Goal: Complete application form: Complete application form

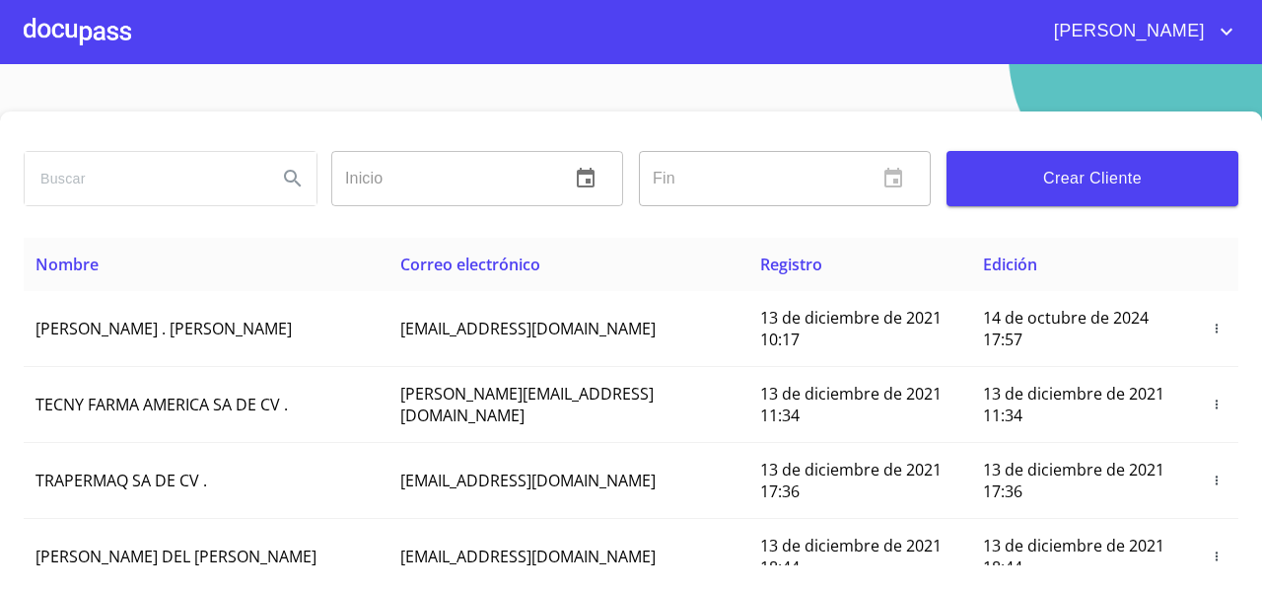
click at [142, 35] on div "[PERSON_NAME]" at bounding box center [685, 32] width 1108 height 32
click at [87, 42] on div at bounding box center [77, 31] width 107 height 63
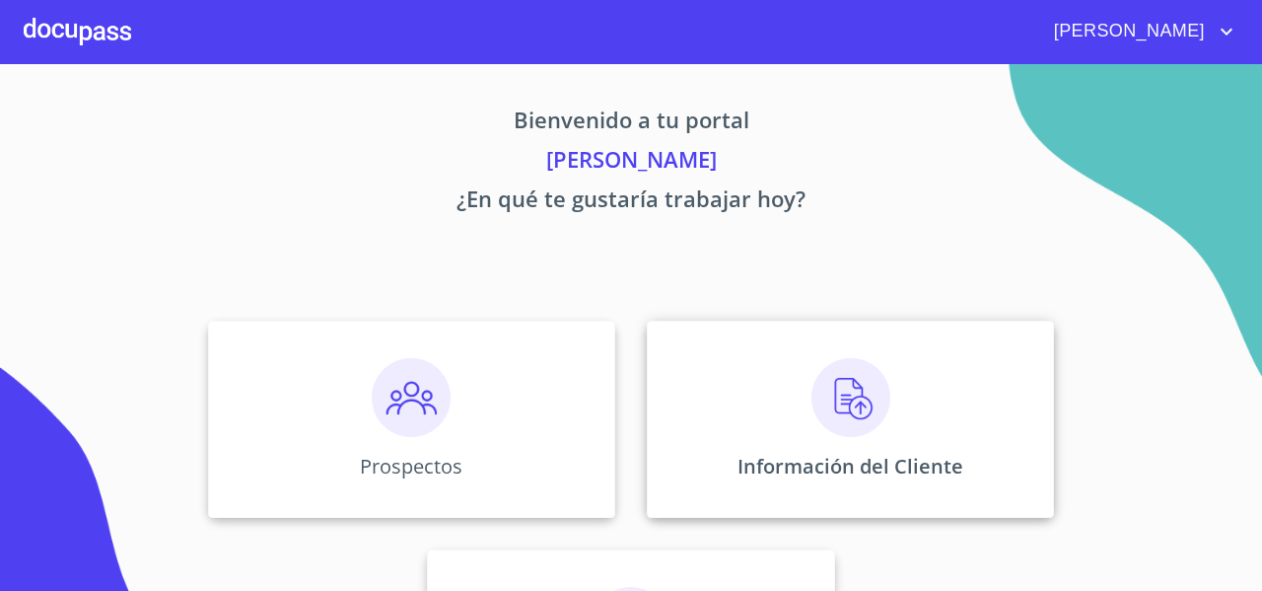
click at [688, 382] on div "Información del Cliente" at bounding box center [850, 419] width 407 height 197
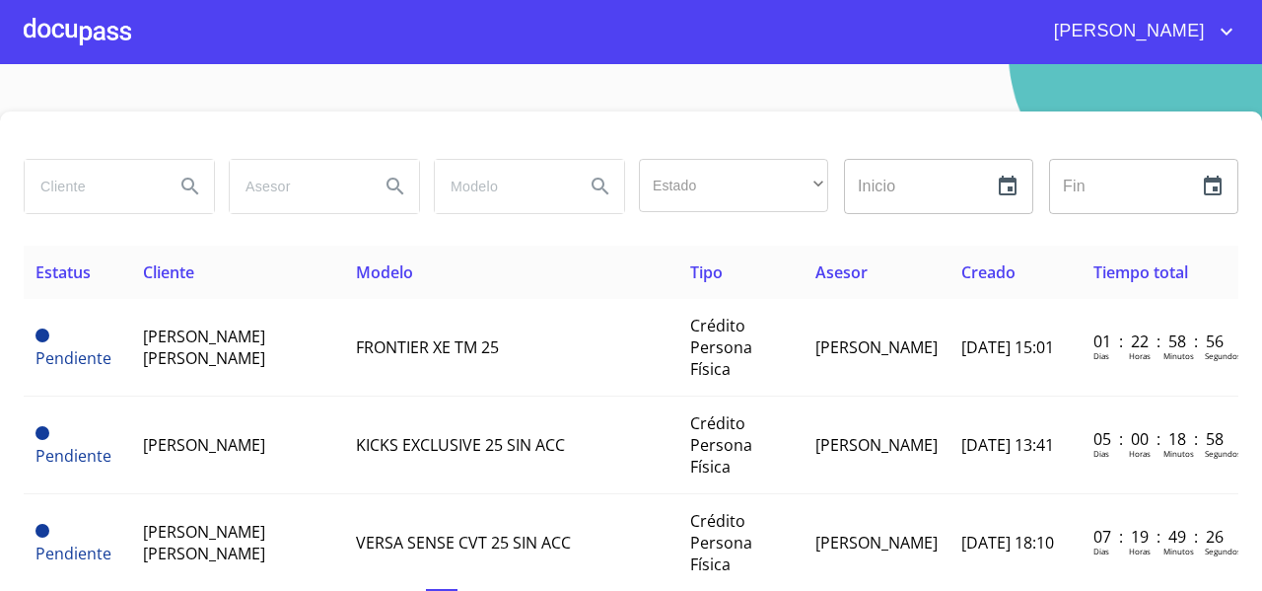
click at [58, 5] on div at bounding box center [77, 31] width 107 height 63
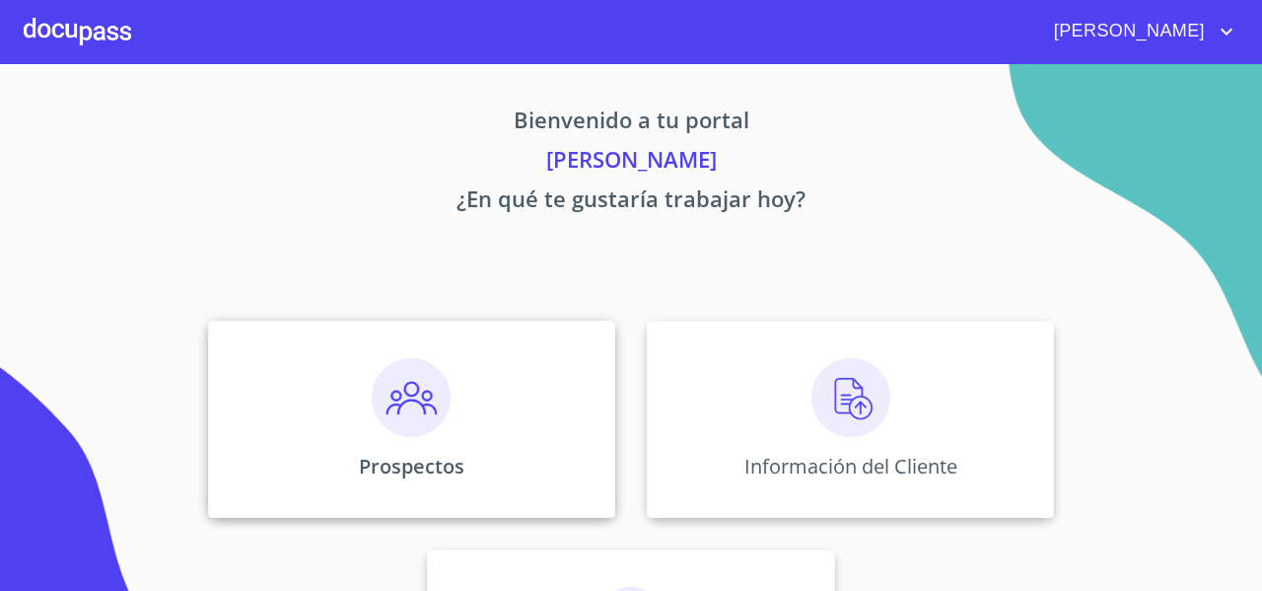
click at [284, 360] on div "Prospectos" at bounding box center [411, 419] width 407 height 197
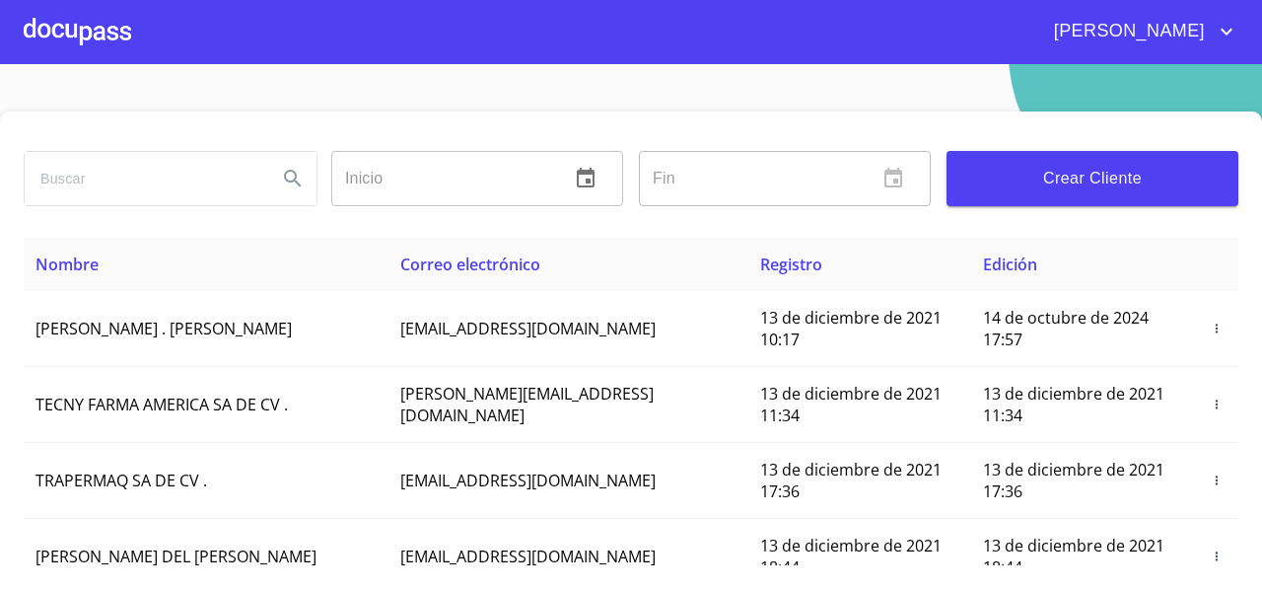
click at [998, 183] on span "Crear Cliente" at bounding box center [1093, 179] width 260 height 28
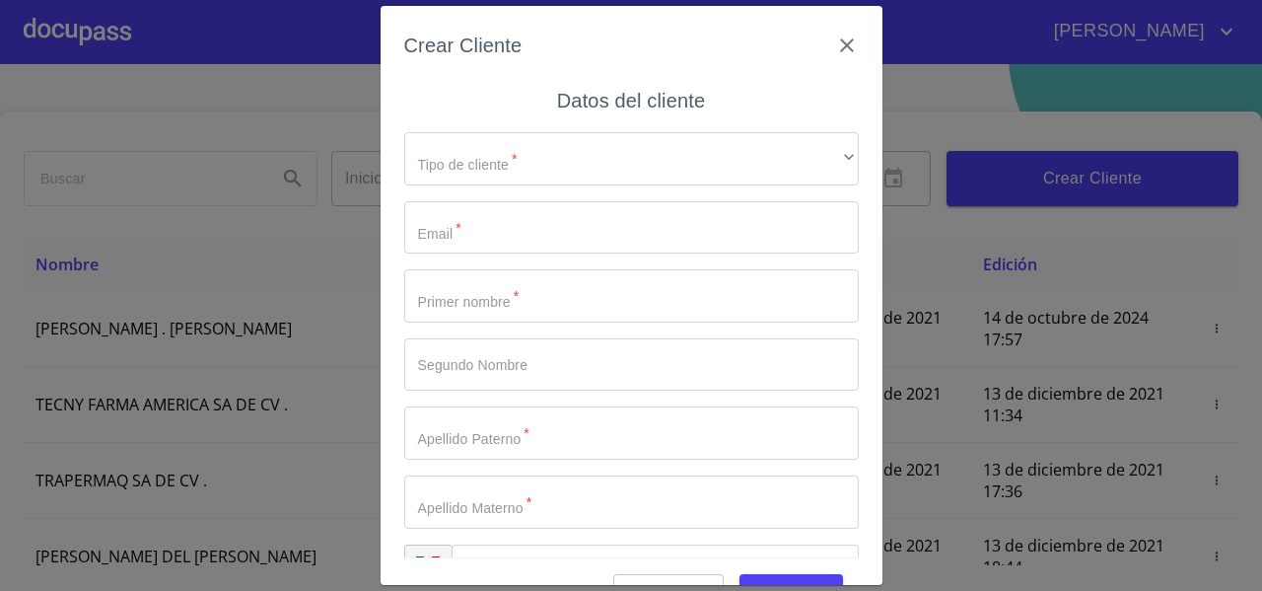
click at [483, 119] on div "Tipo de cliente   * ​ ​ Email   * ​ Primer nombre   * ​ Segundo Nombre ​ Apelli…" at bounding box center [631, 364] width 455 height 497
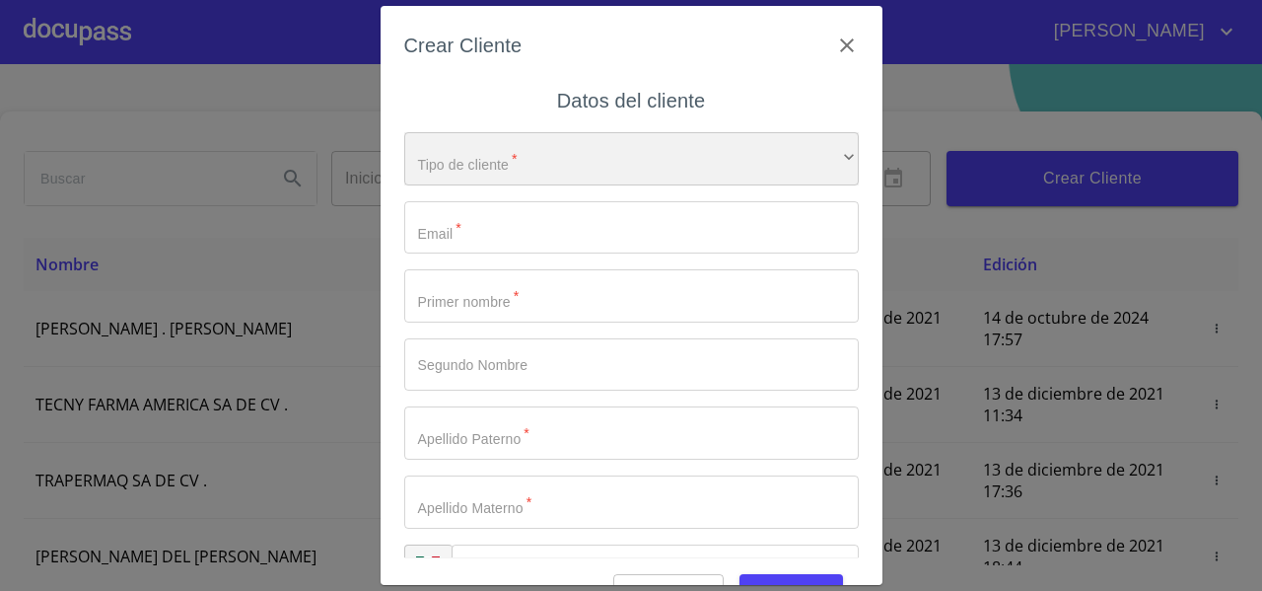
click at [433, 180] on div "​" at bounding box center [631, 158] width 455 height 53
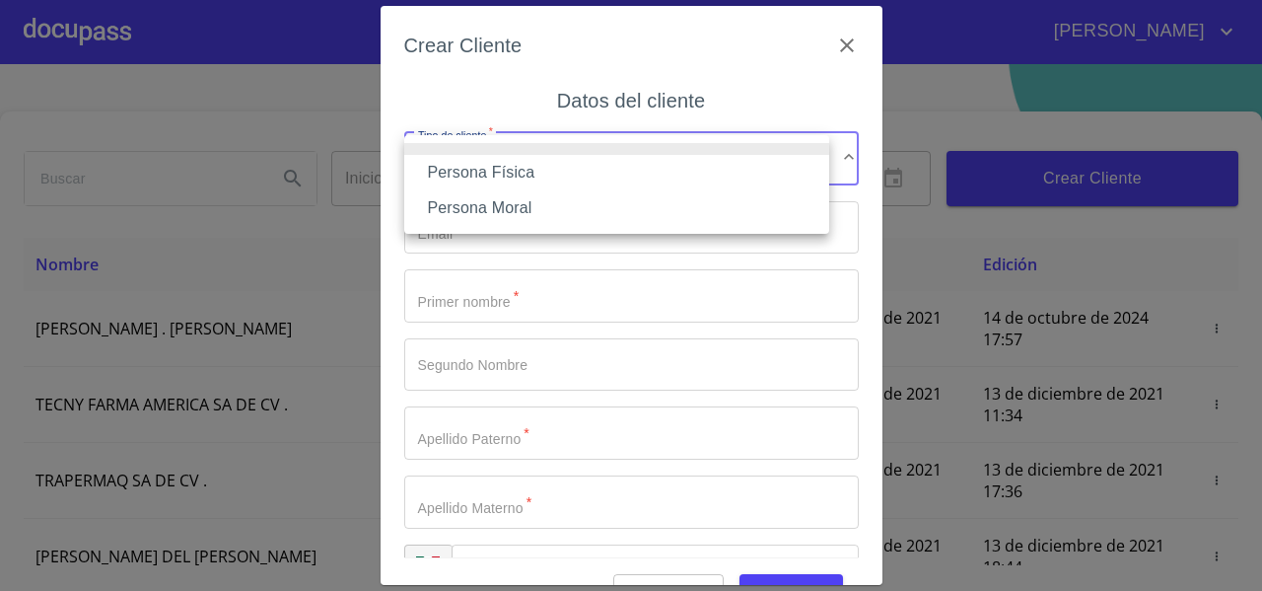
click at [433, 180] on li "Persona Física" at bounding box center [616, 173] width 425 height 36
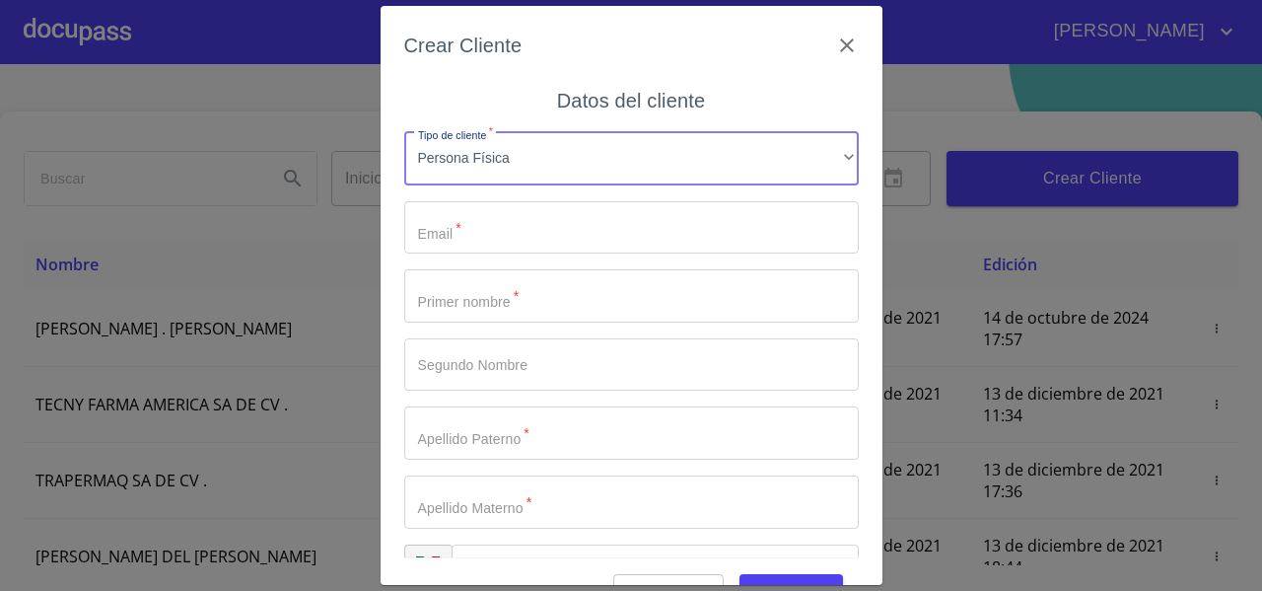
click at [429, 233] on input "Tipo de cliente   *" at bounding box center [631, 227] width 455 height 53
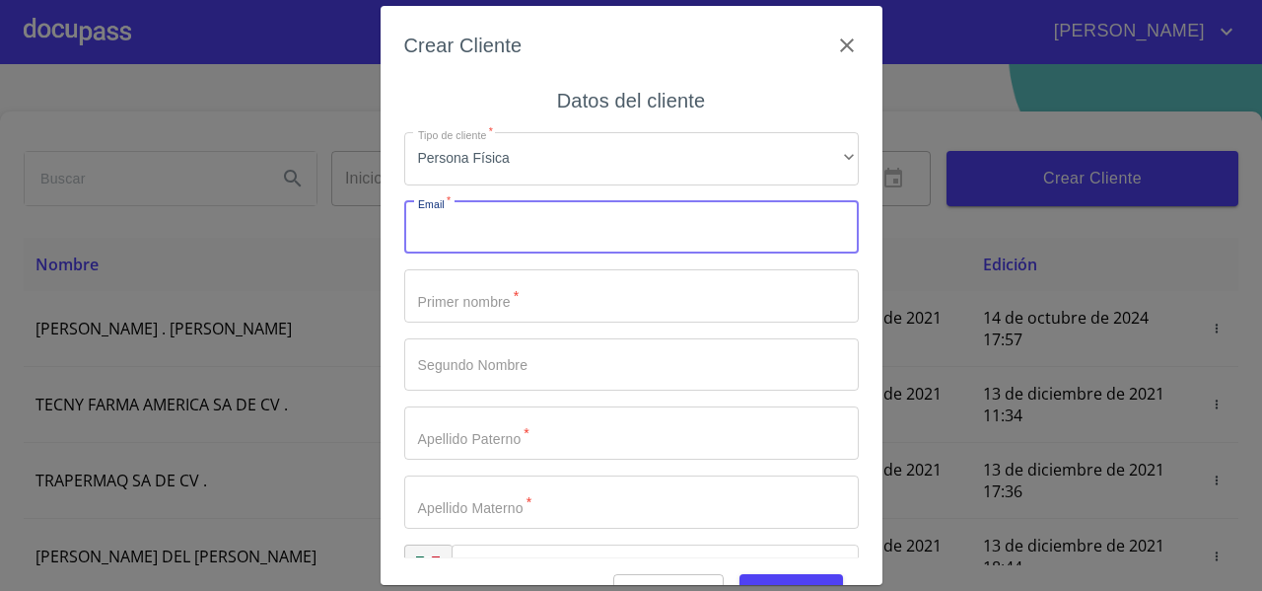
click at [452, 308] on input "Tipo de cliente   *" at bounding box center [631, 295] width 455 height 53
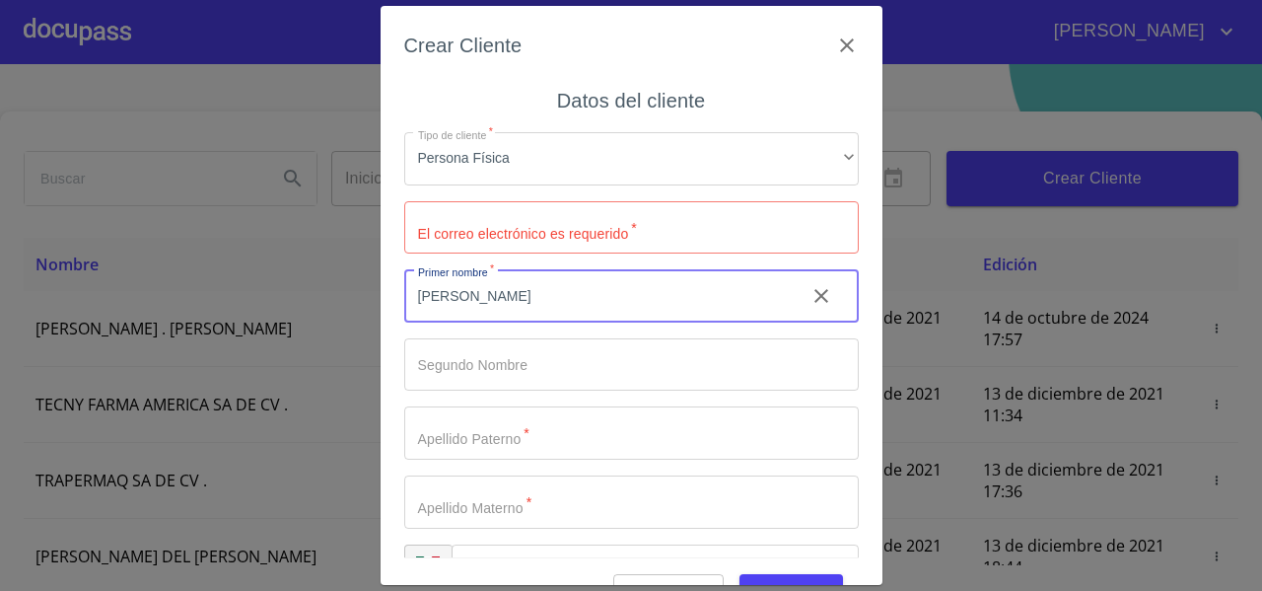
type input "JO"
click at [457, 232] on input "Tipo de cliente   *" at bounding box center [631, 227] width 455 height 53
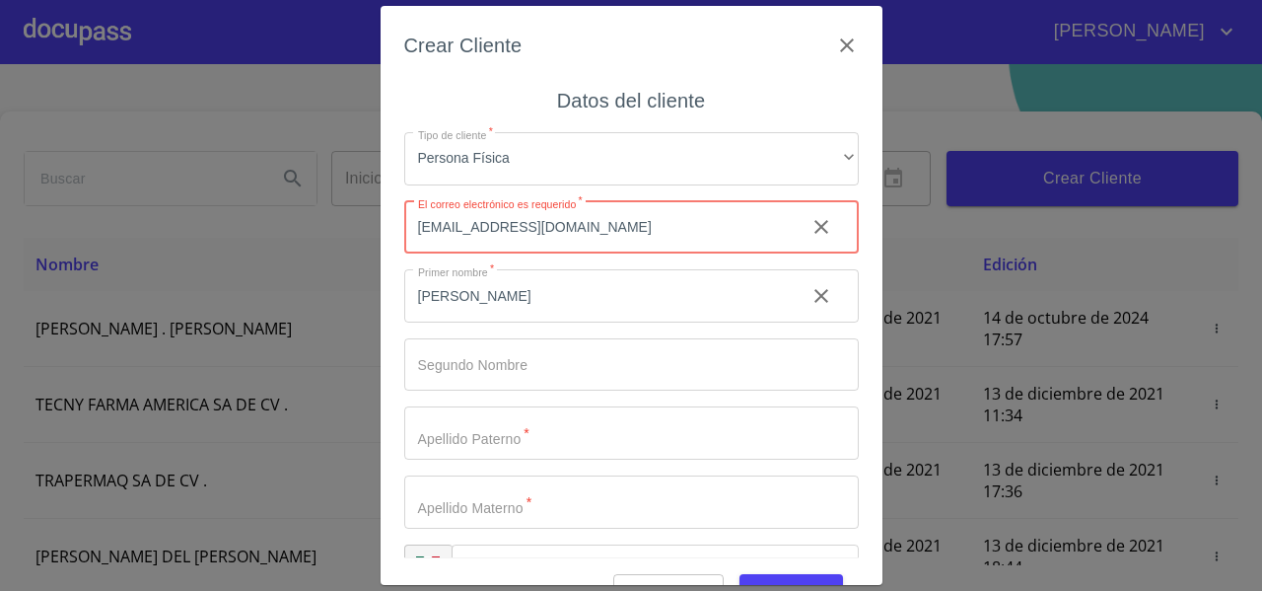
type input "jb9784564@gmail.com"
click at [468, 306] on input "JO" at bounding box center [597, 295] width 386 height 53
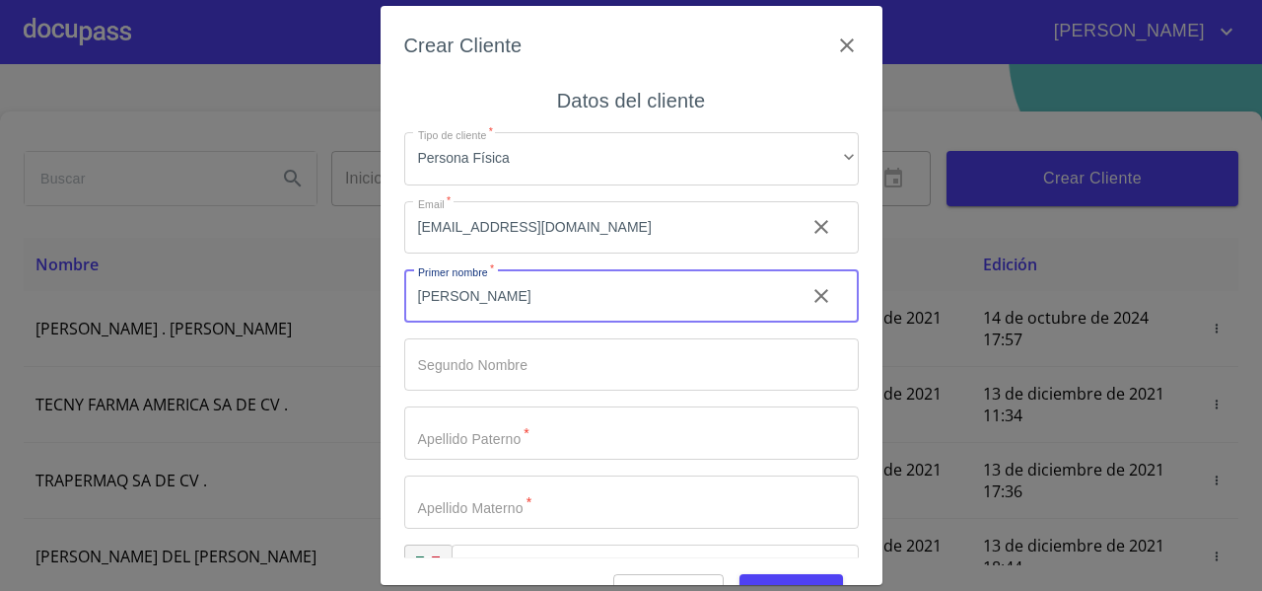
type input "JORGE"
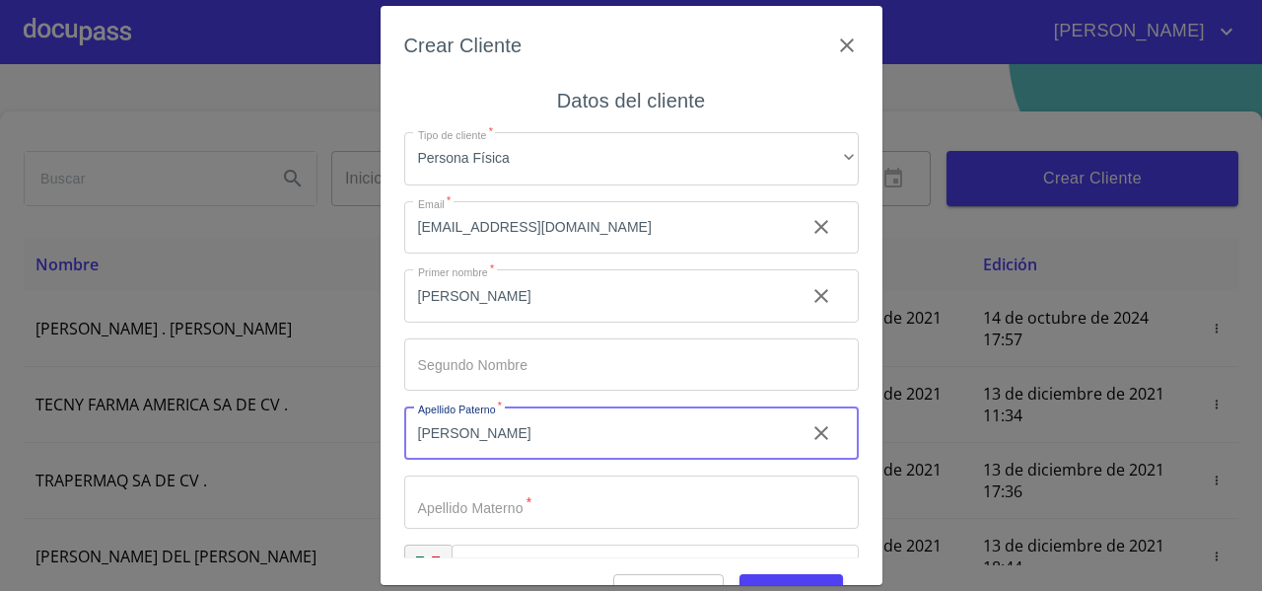
type input "BUSTOS"
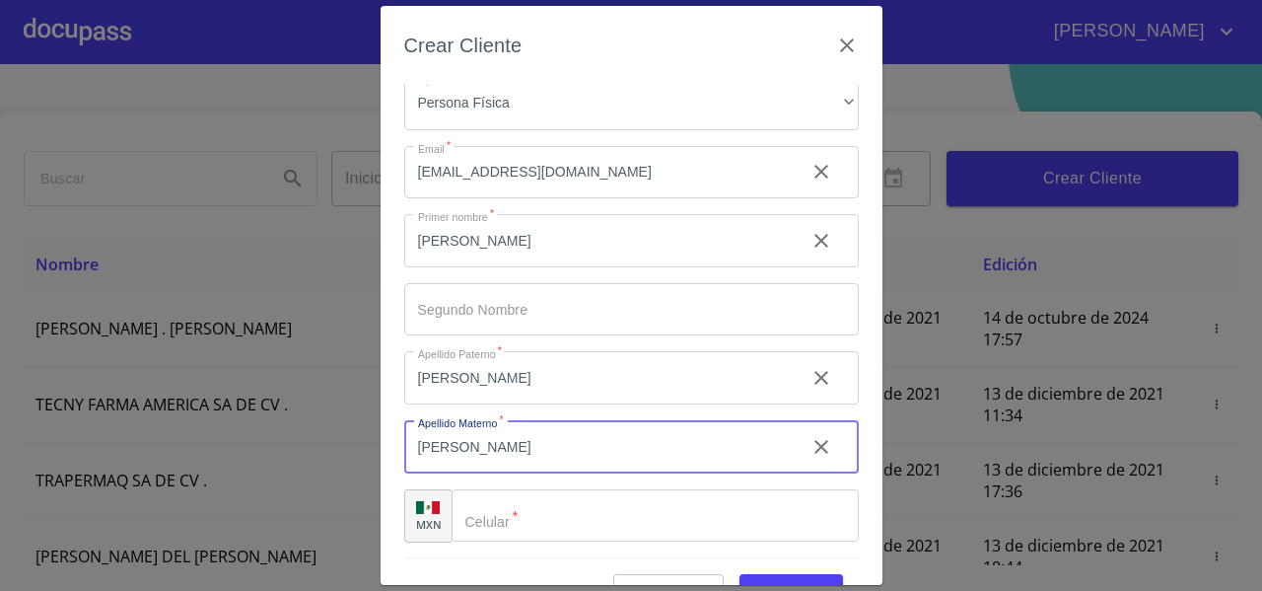
scroll to position [48, 0]
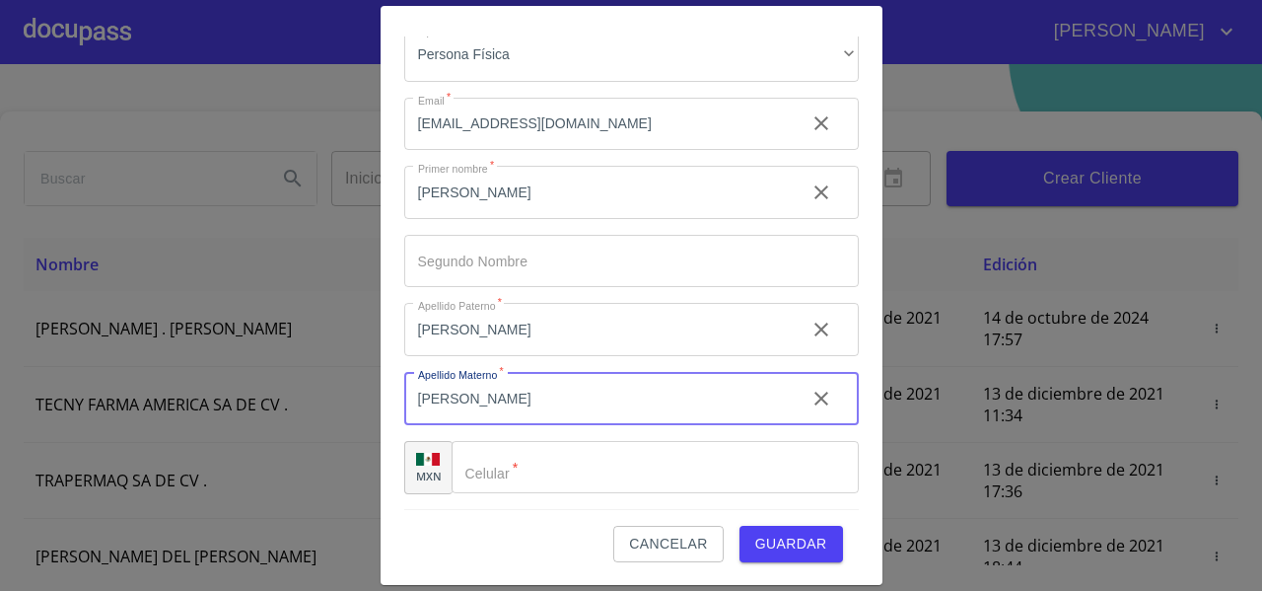
type input "VILLALOBOS"
click at [501, 468] on input "Tipo de cliente   *" at bounding box center [655, 467] width 407 height 53
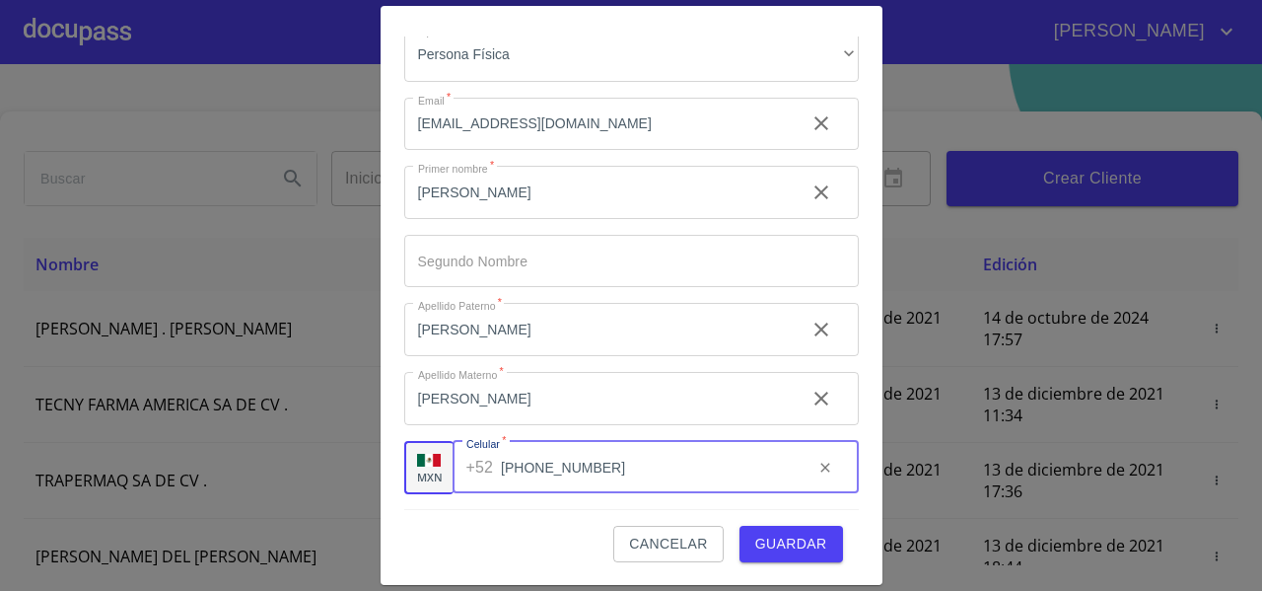
type input "(33)13145071"
click at [791, 539] on span "Guardar" at bounding box center [791, 544] width 72 height 25
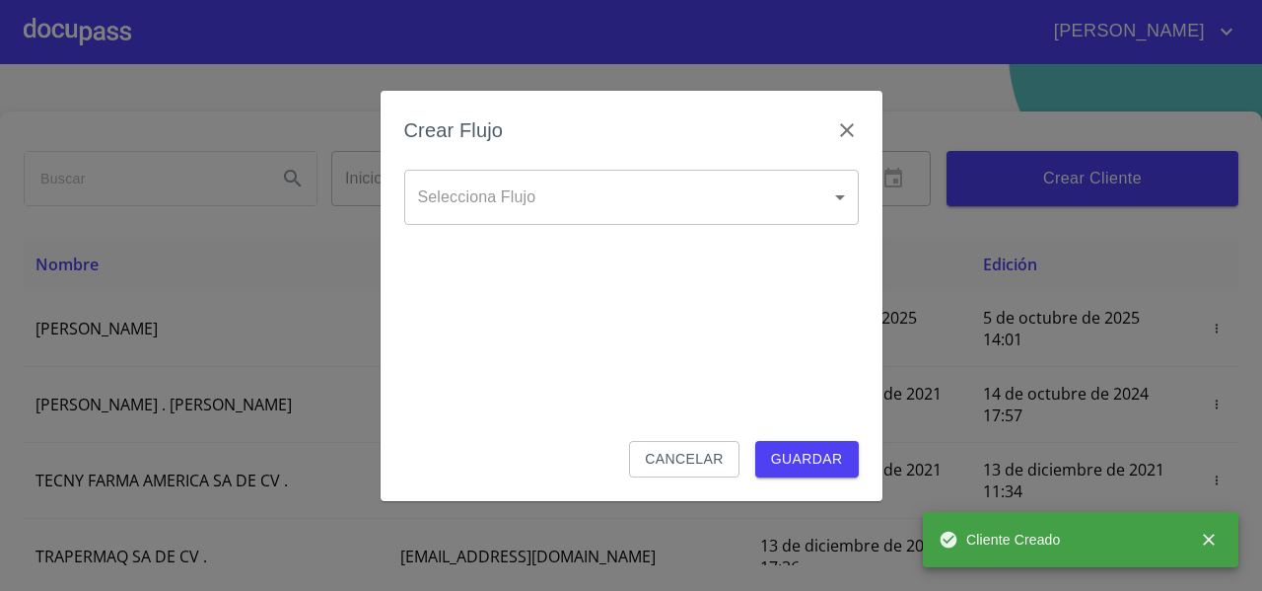
click at [497, 200] on body "FERNANDO Inicio ​ Fin ​ Crear Cliente Nombre Correo electrónico Registro Edició…" at bounding box center [631, 295] width 1262 height 591
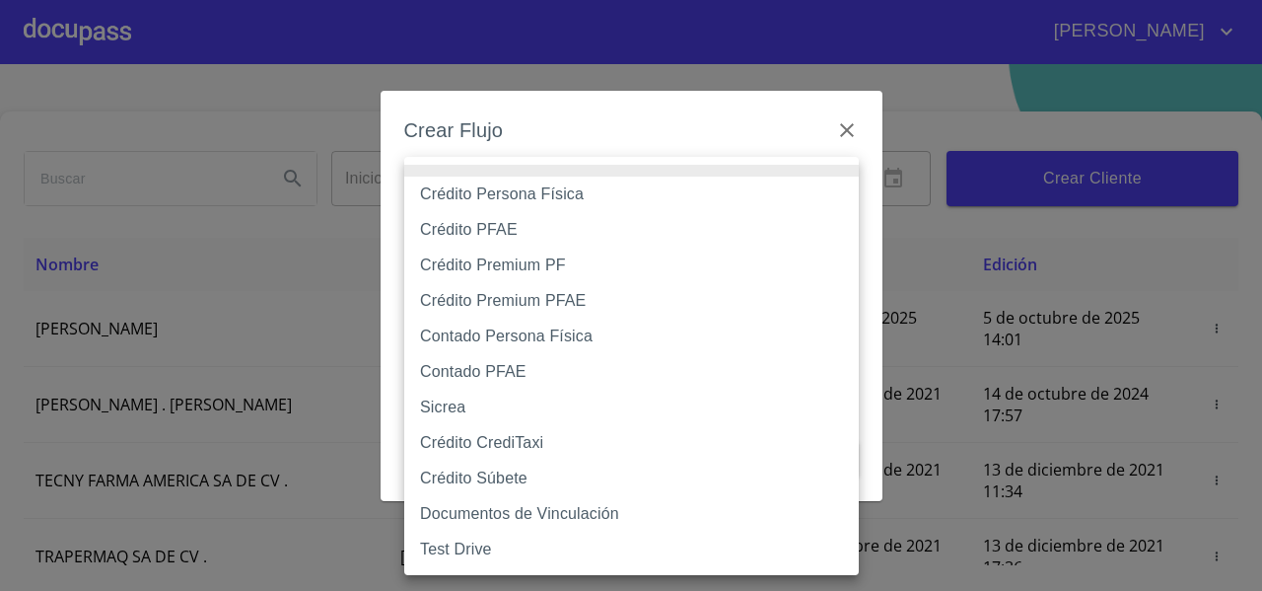
click at [479, 204] on li "Crédito Persona Física" at bounding box center [631, 195] width 455 height 36
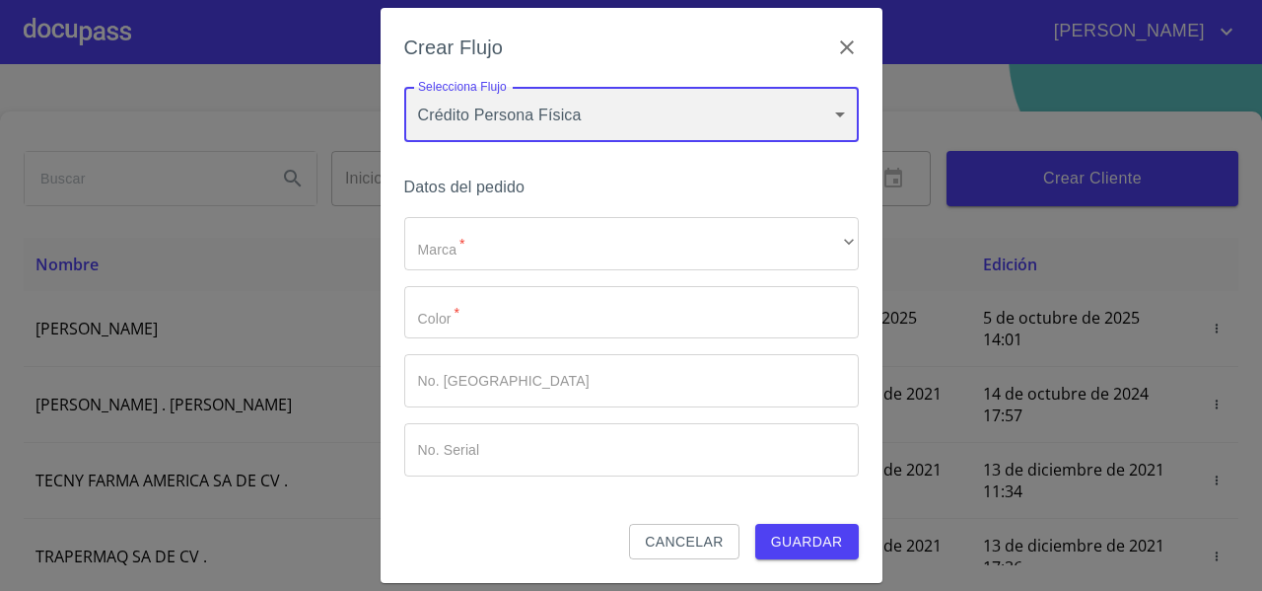
type input "61b033e49b8c202ad5bb7912"
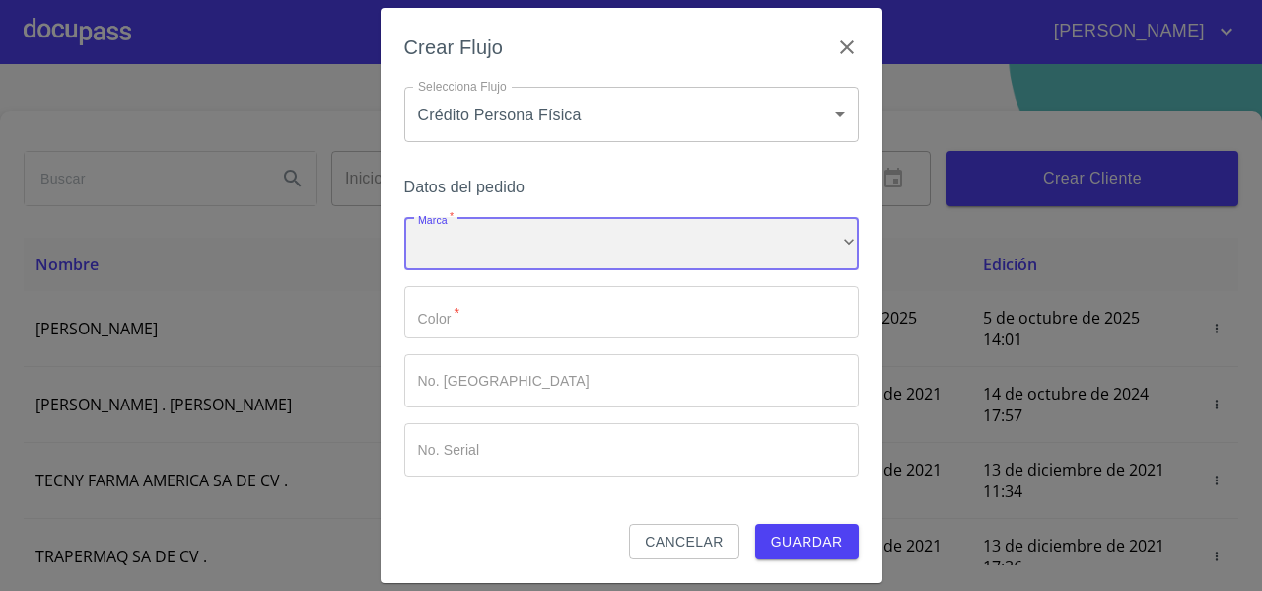
click at [474, 254] on div "​" at bounding box center [631, 243] width 455 height 53
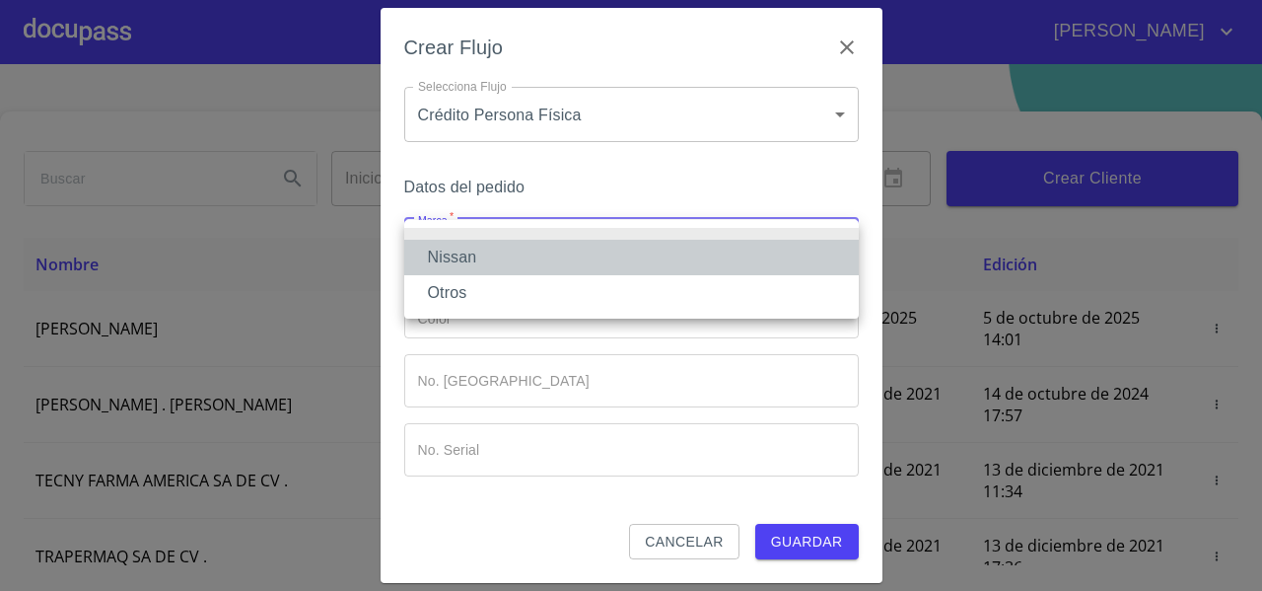
click at [470, 260] on li "Nissan" at bounding box center [631, 258] width 455 height 36
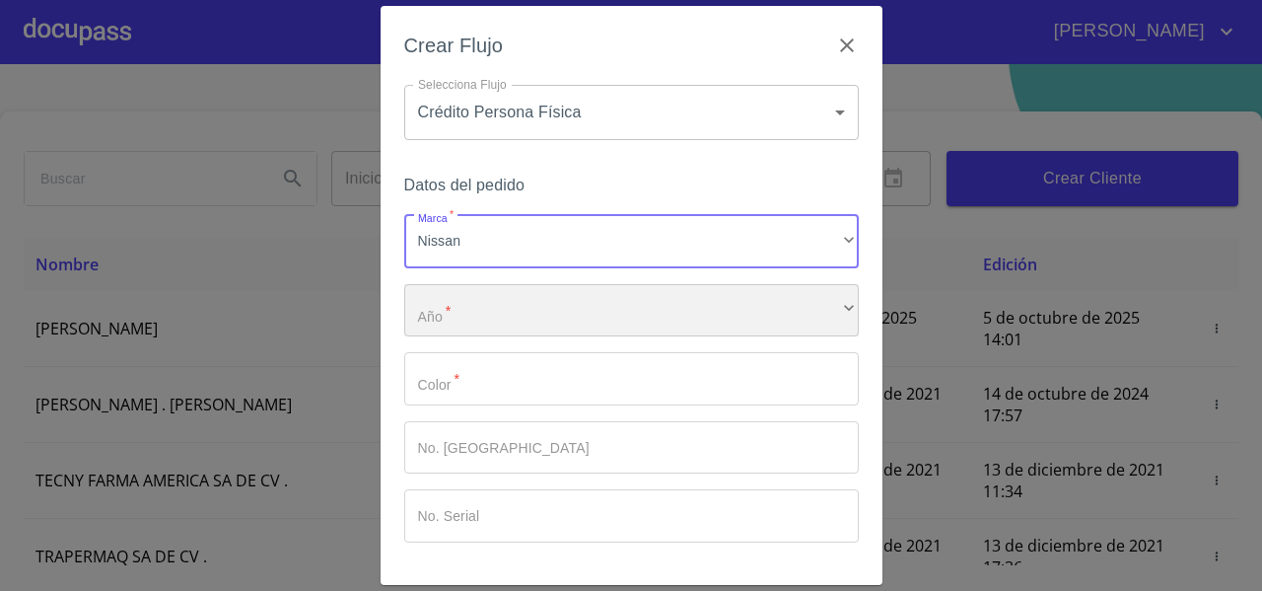
click at [448, 306] on div "​" at bounding box center [631, 310] width 455 height 53
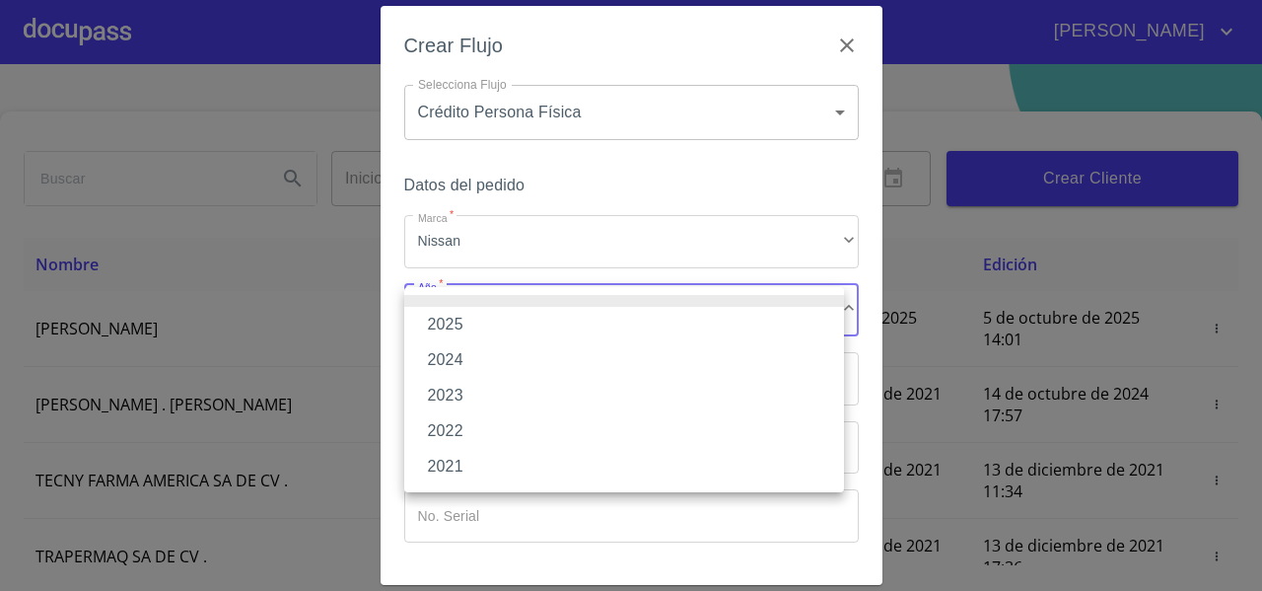
click at [452, 321] on li "2025" at bounding box center [624, 325] width 440 height 36
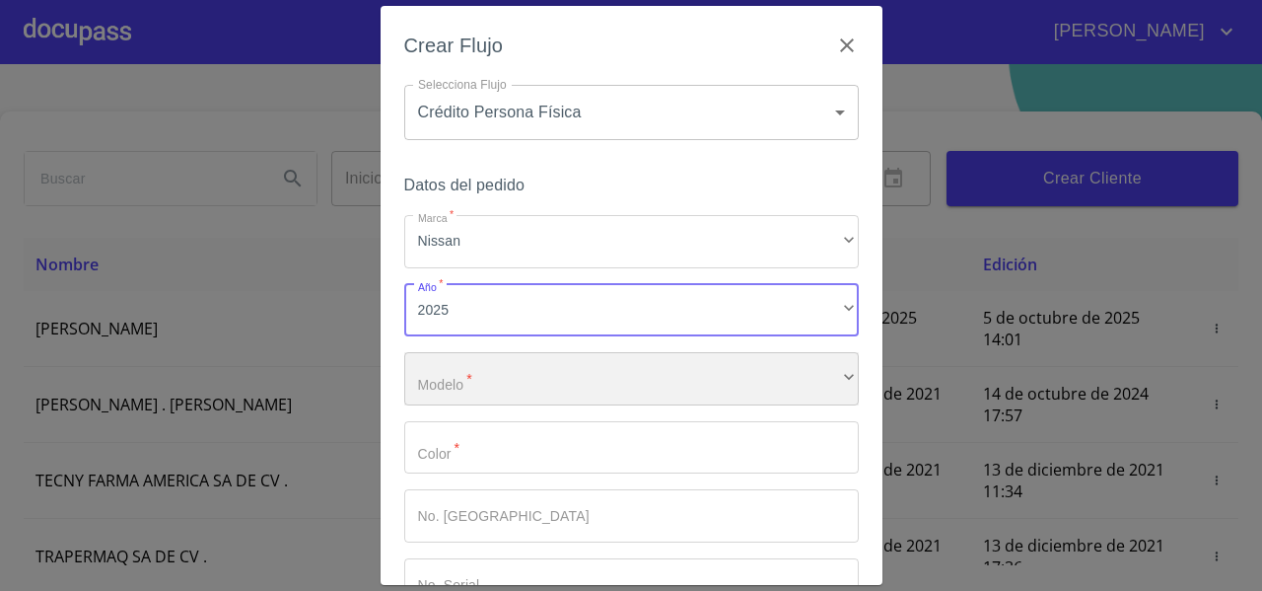
click at [464, 391] on div "​" at bounding box center [631, 378] width 455 height 53
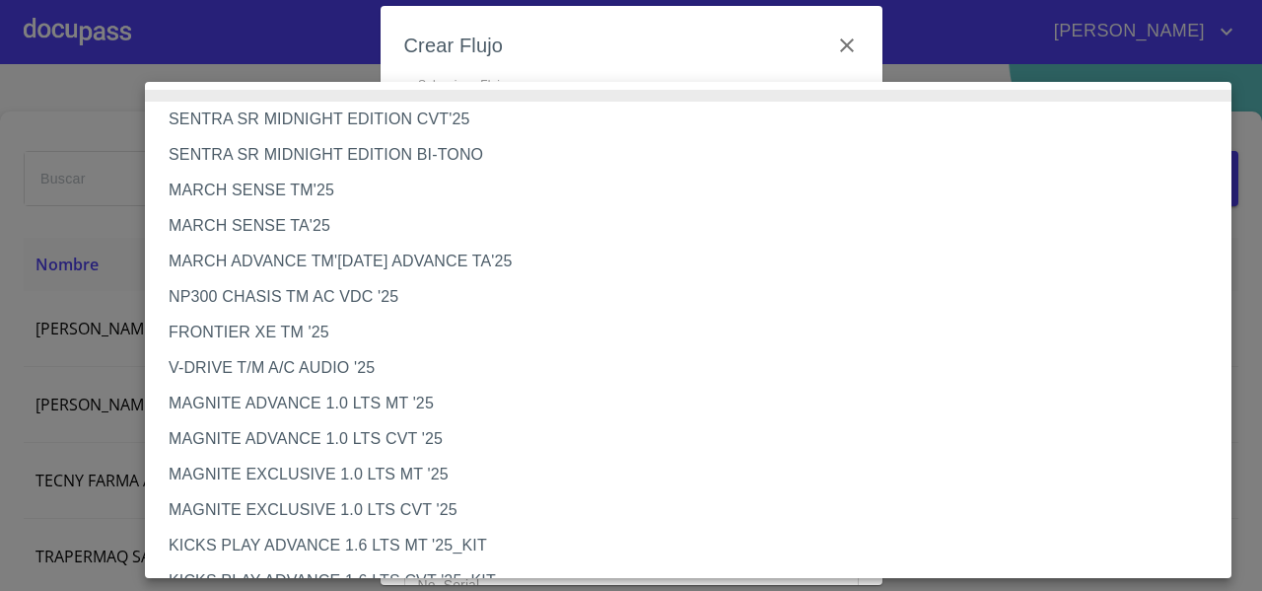
click at [371, 506] on li "MAGNITE EXCLUSIVE 1.0 LTS CVT '25" at bounding box center [696, 510] width 1102 height 36
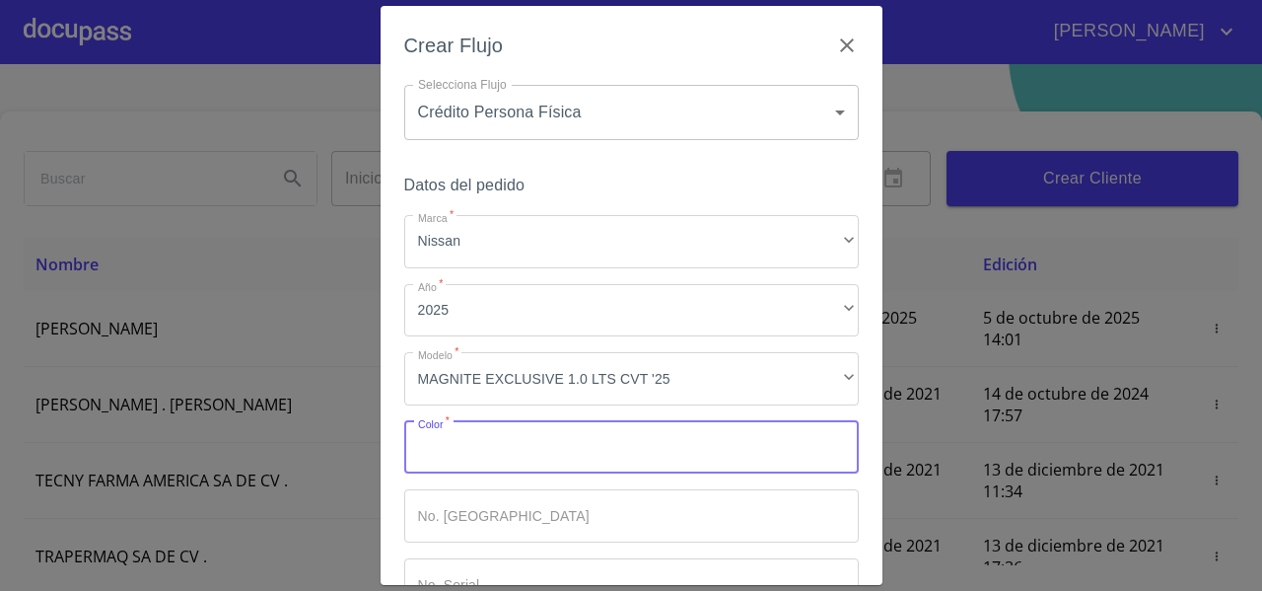
click at [718, 439] on input "Marca   *" at bounding box center [631, 447] width 455 height 53
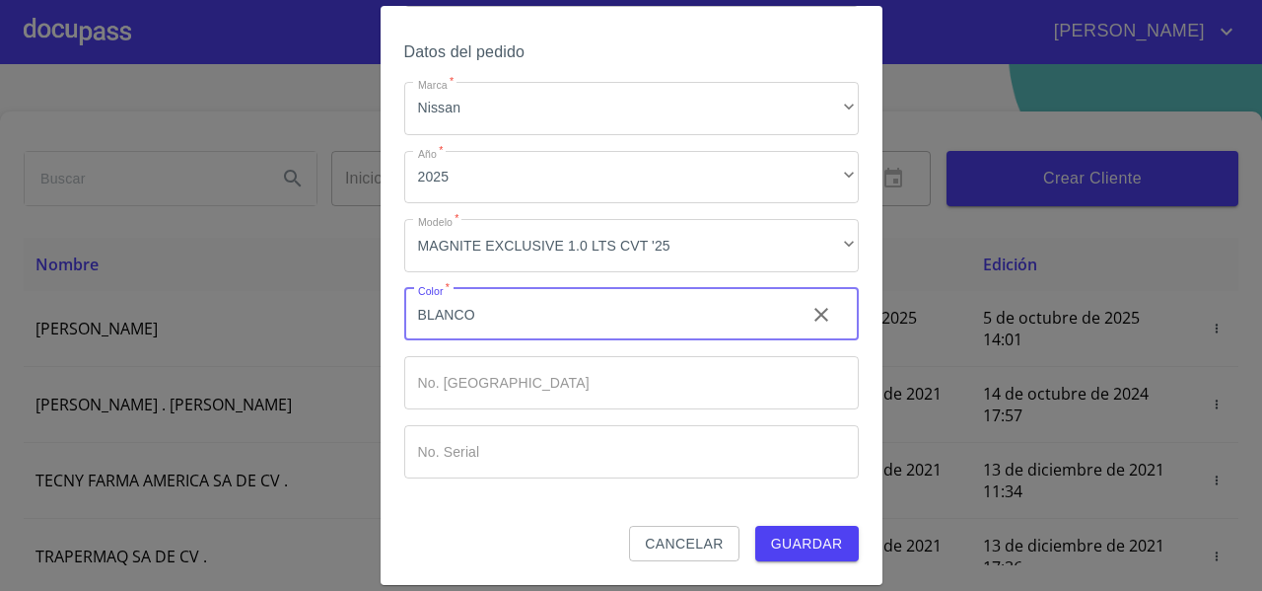
type input "BLANCO"
click at [812, 545] on span "Guardar" at bounding box center [807, 544] width 72 height 25
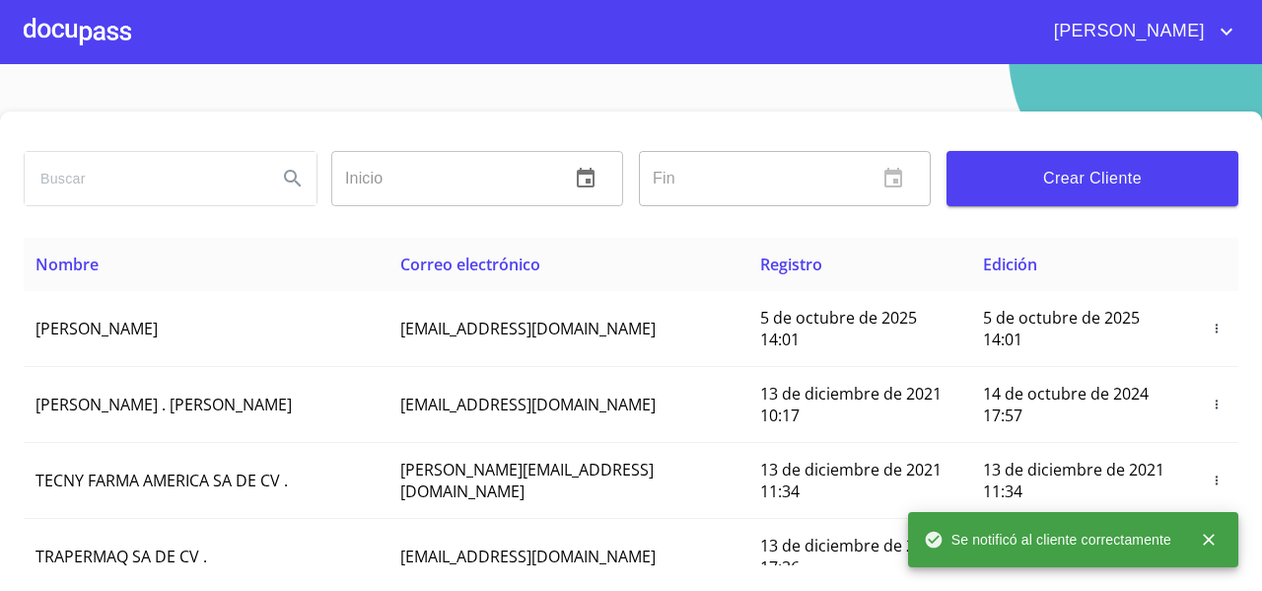
click at [107, 48] on div at bounding box center [77, 31] width 107 height 63
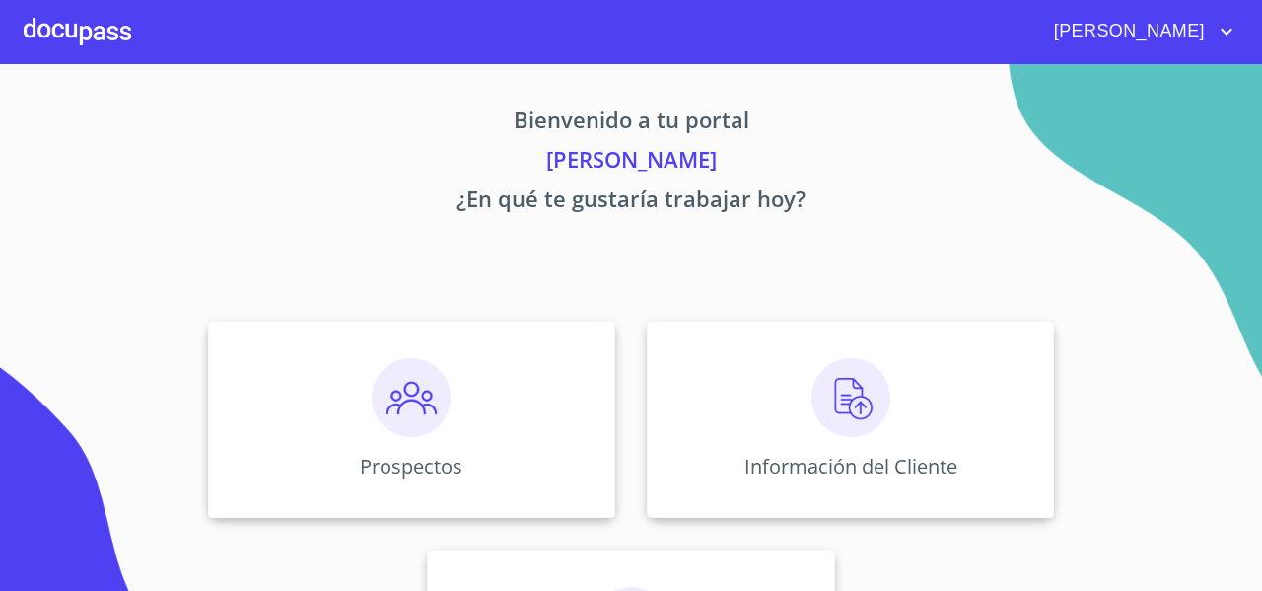
scroll to position [170, 0]
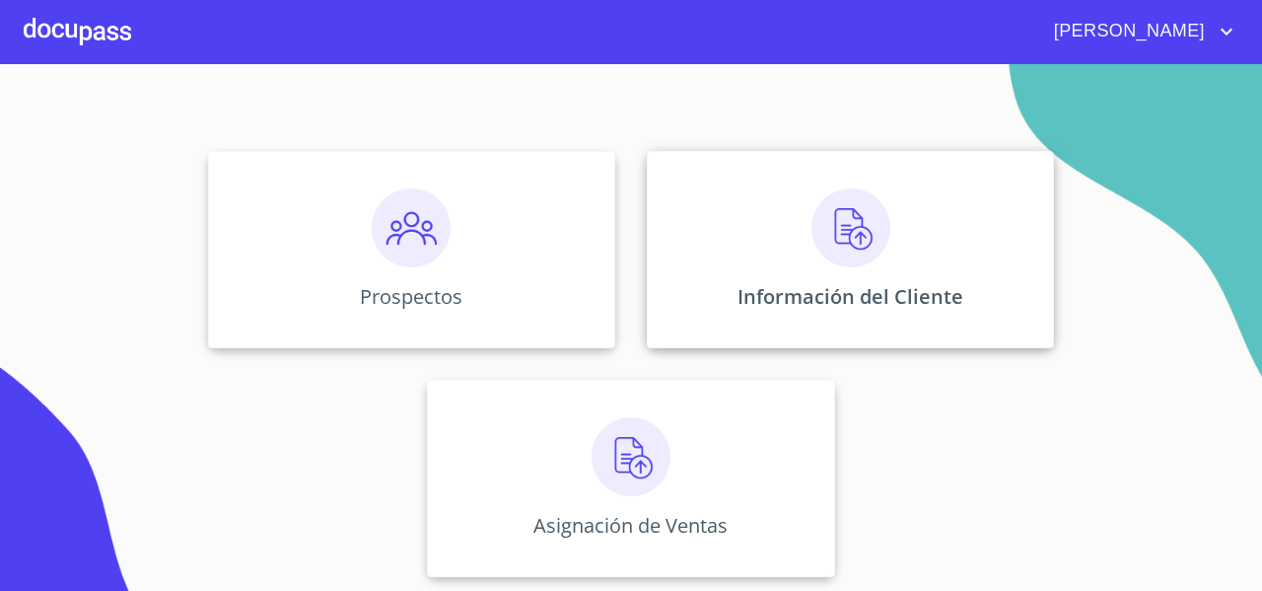
click at [726, 224] on div "Información del Cliente" at bounding box center [850, 249] width 407 height 197
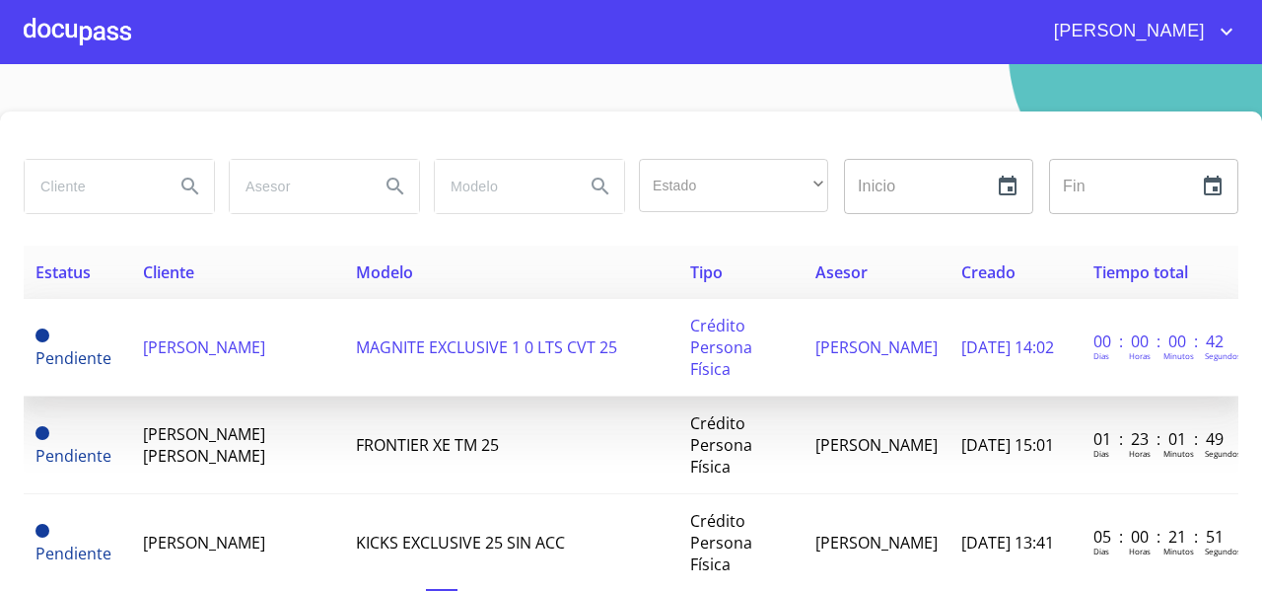
click at [213, 344] on span "JORGE BUSTOS VILLALOBOS" at bounding box center [204, 347] width 122 height 22
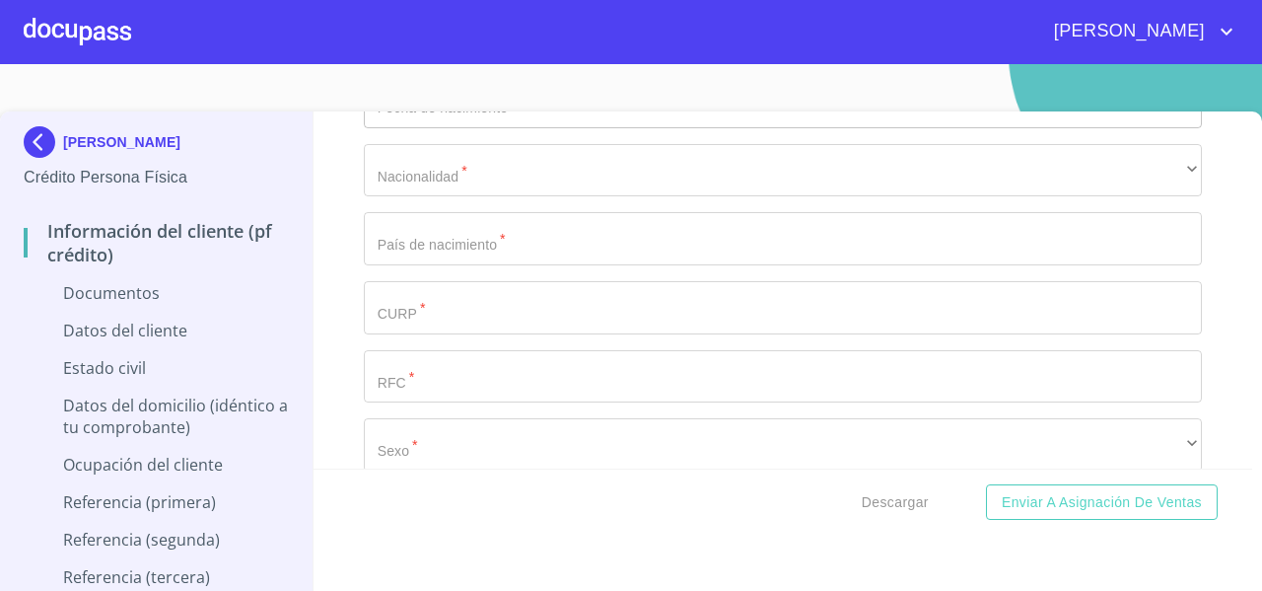
scroll to position [2784, 0]
click at [441, 381] on input "Documento de identificación   *" at bounding box center [783, 373] width 838 height 53
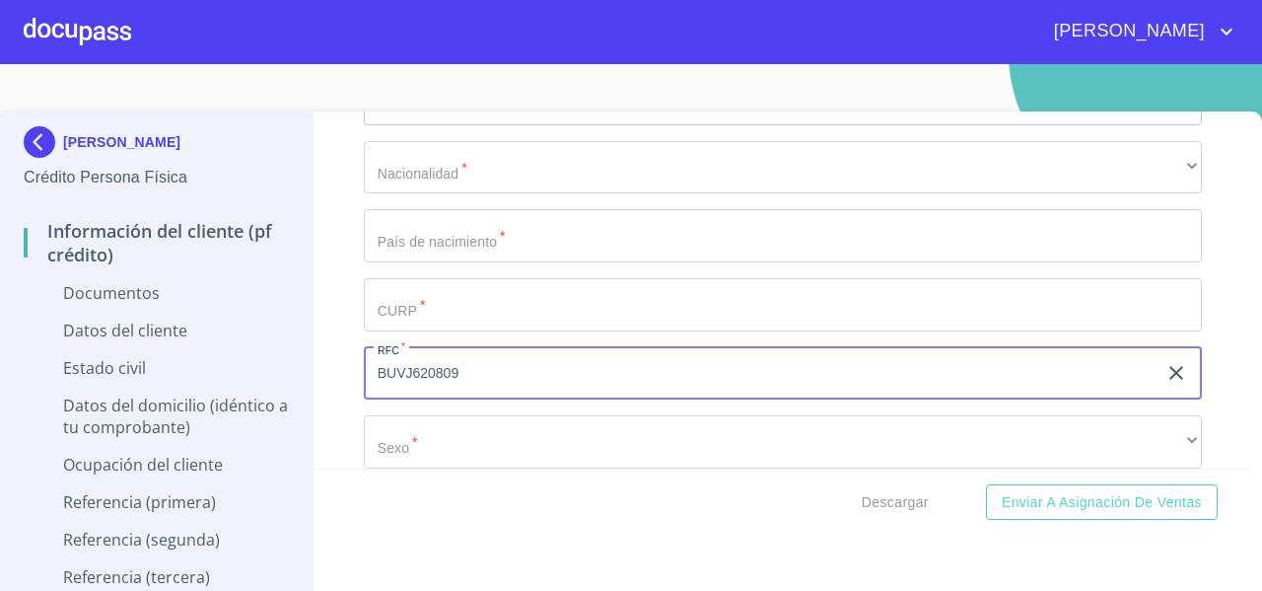
click at [477, 370] on input "BUVJ620809" at bounding box center [760, 373] width 793 height 53
type input "BUVJ620809000"
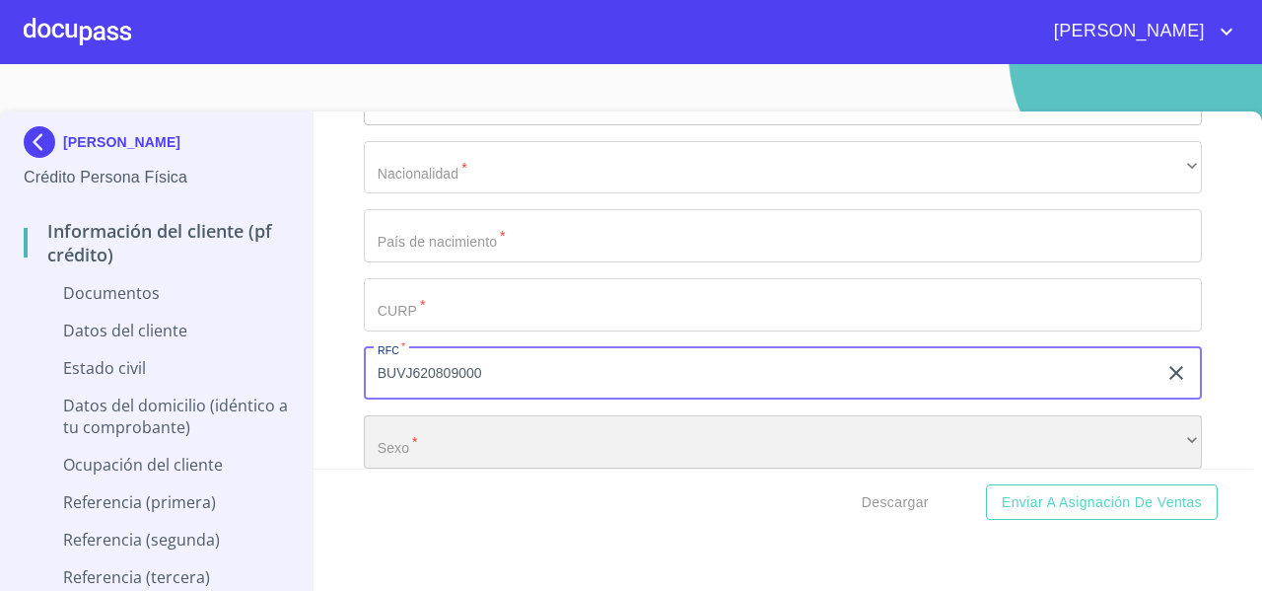
click at [372, 427] on div "​" at bounding box center [783, 441] width 838 height 53
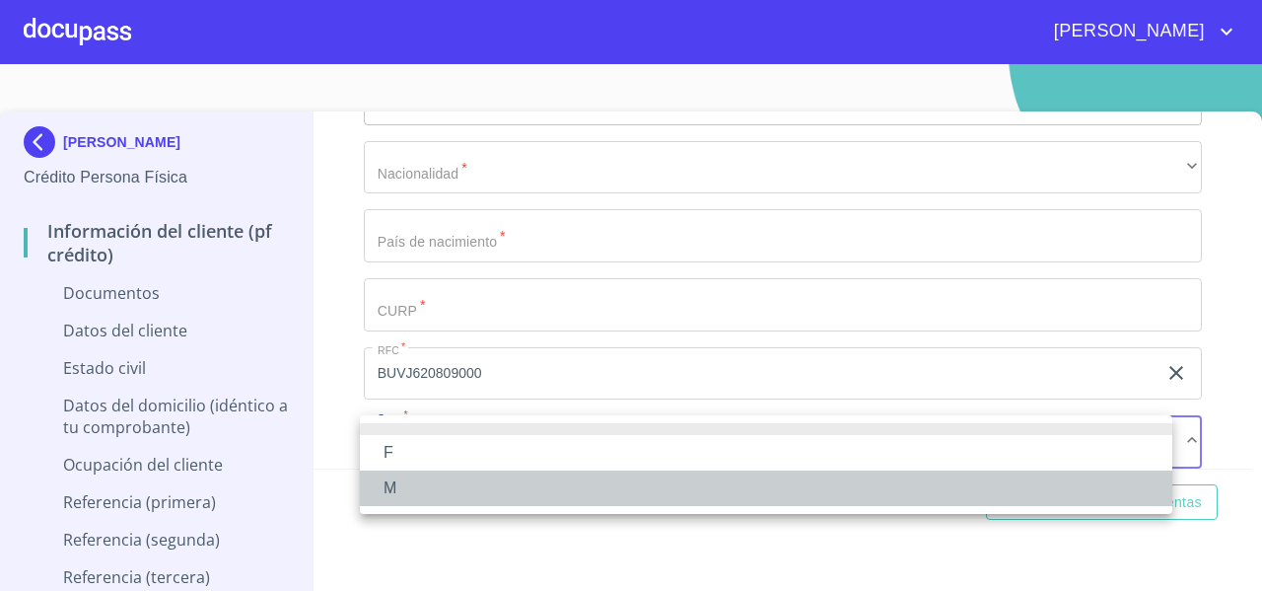
click at [389, 479] on li "M" at bounding box center [766, 488] width 813 height 36
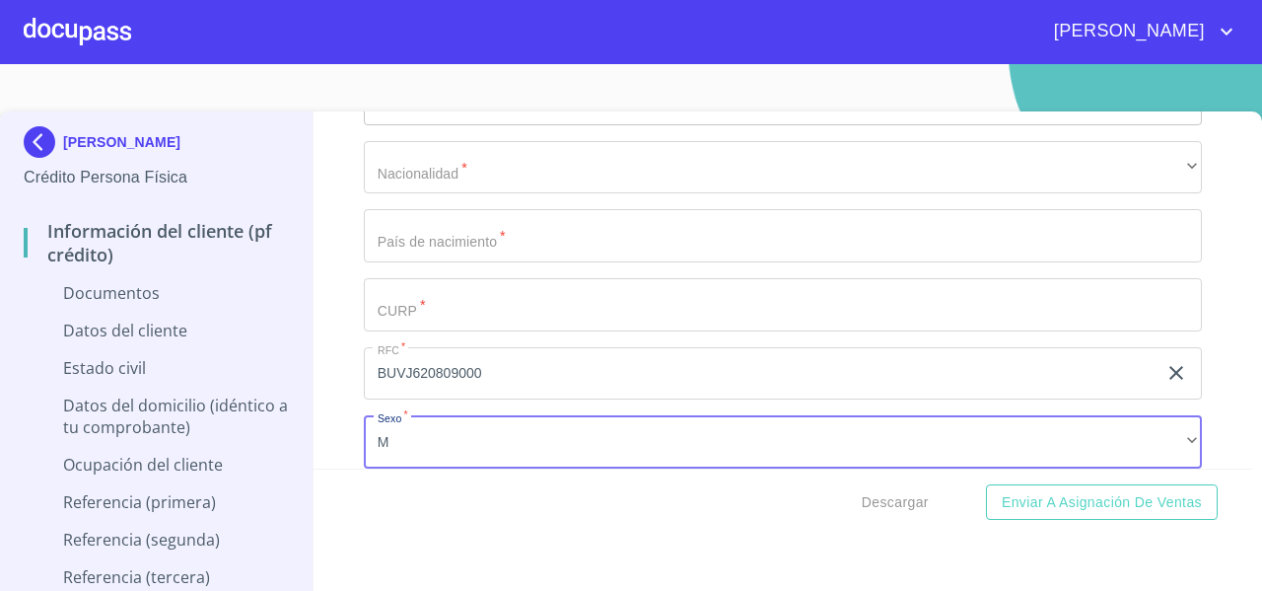
click at [34, 145] on img at bounding box center [43, 142] width 39 height 32
